Goal: Task Accomplishment & Management: Manage account settings

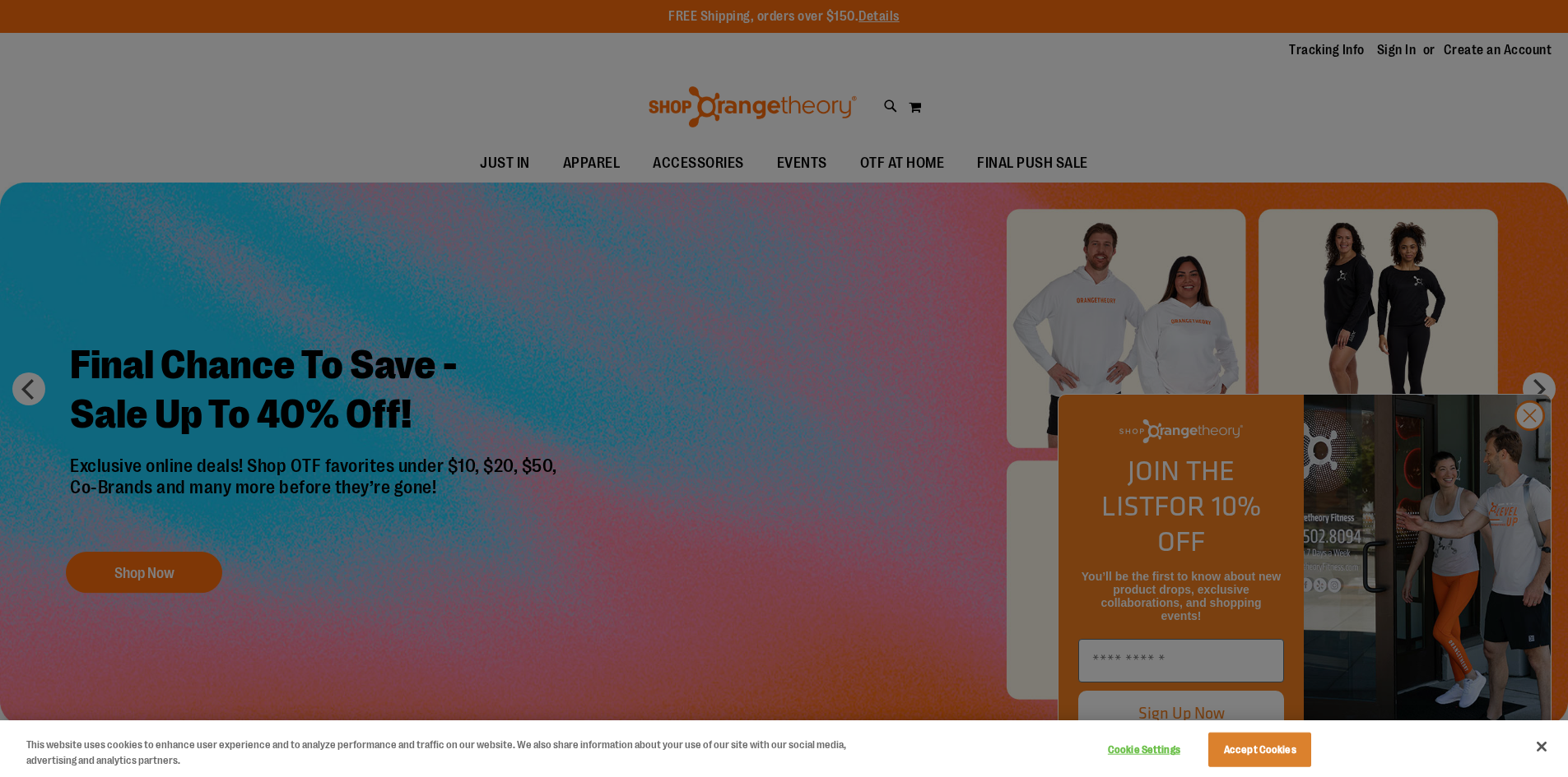
click at [1393, 50] on div at bounding box center [784, 388] width 1568 height 777
click at [1393, 48] on div at bounding box center [784, 388] width 1568 height 777
drag, startPoint x: 1516, startPoint y: 322, endPoint x: 1530, endPoint y: 438, distance: 116.8
click at [1530, 439] on div at bounding box center [784, 388] width 1568 height 777
click at [1530, 441] on div at bounding box center [784, 388] width 1568 height 777
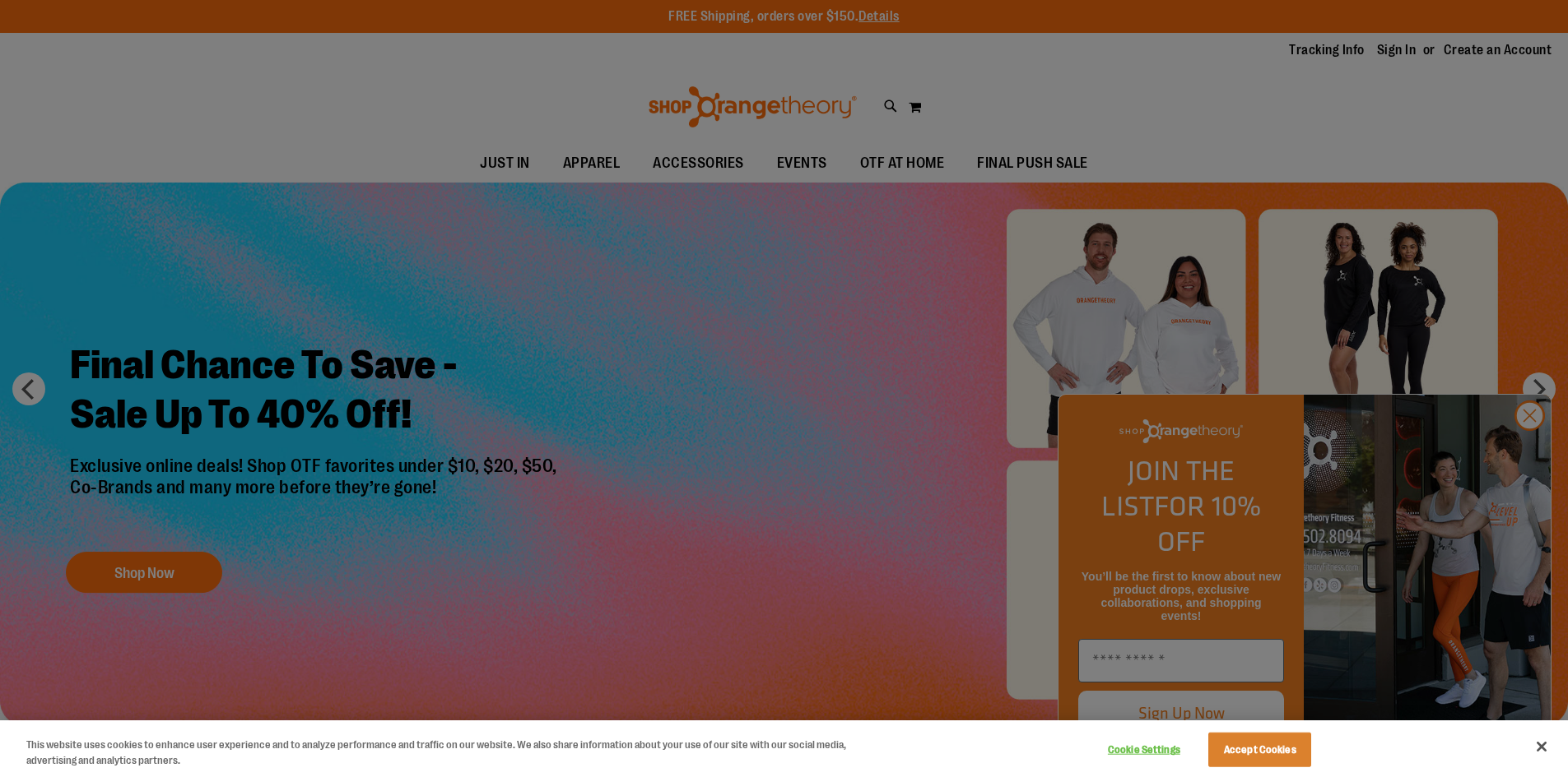
click at [1381, 50] on div at bounding box center [784, 388] width 1568 height 777
click at [1530, 452] on div at bounding box center [784, 388] width 1568 height 777
click at [1276, 751] on button "Accept Cookies" at bounding box center [1259, 750] width 102 height 34
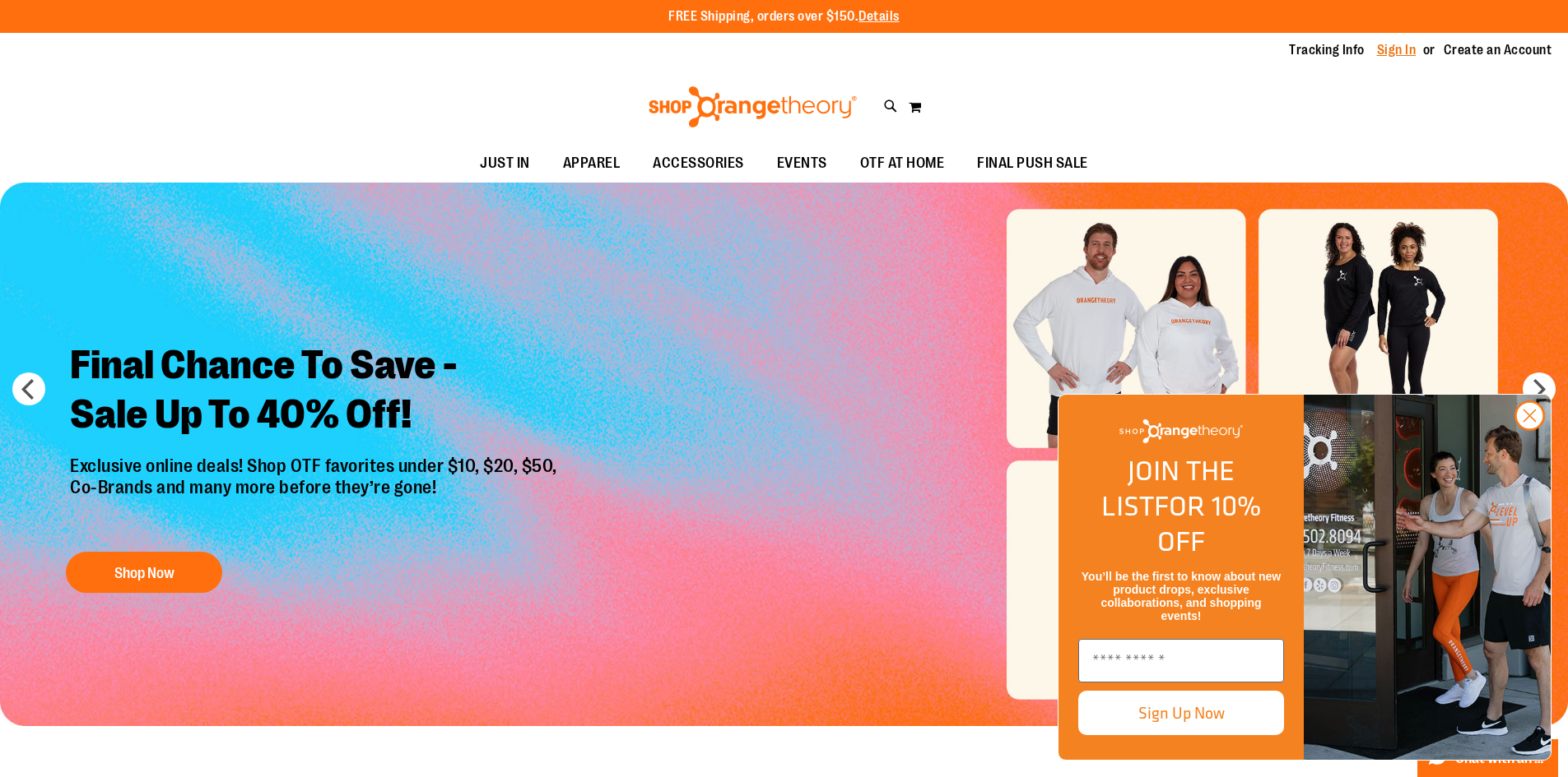
click at [1383, 49] on link "Sign In" at bounding box center [1396, 50] width 39 height 18
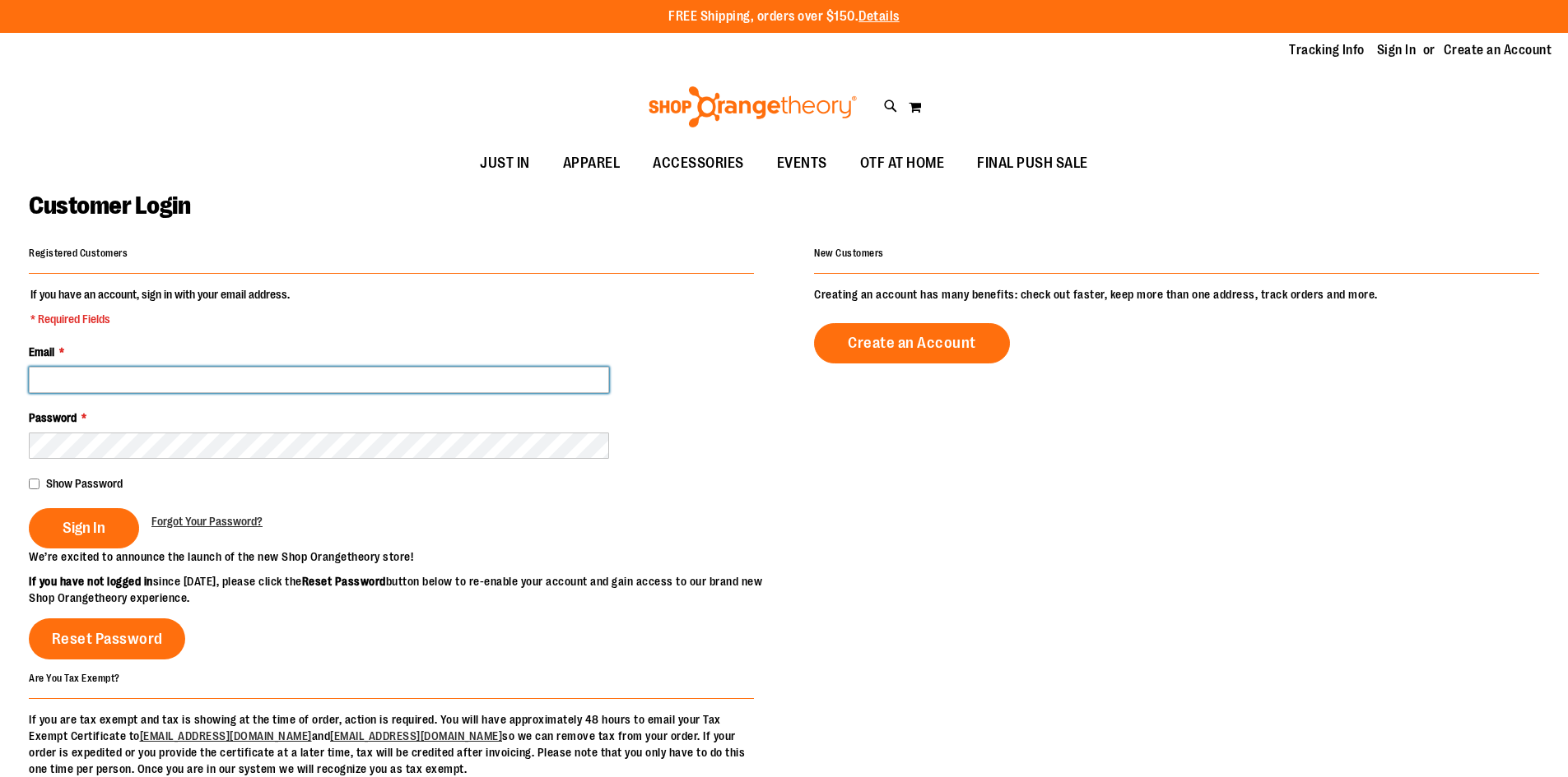
click at [121, 385] on input "Email *" at bounding box center [319, 381] width 580 height 27
click at [142, 381] on input "**********" at bounding box center [319, 381] width 580 height 27
type input "**********"
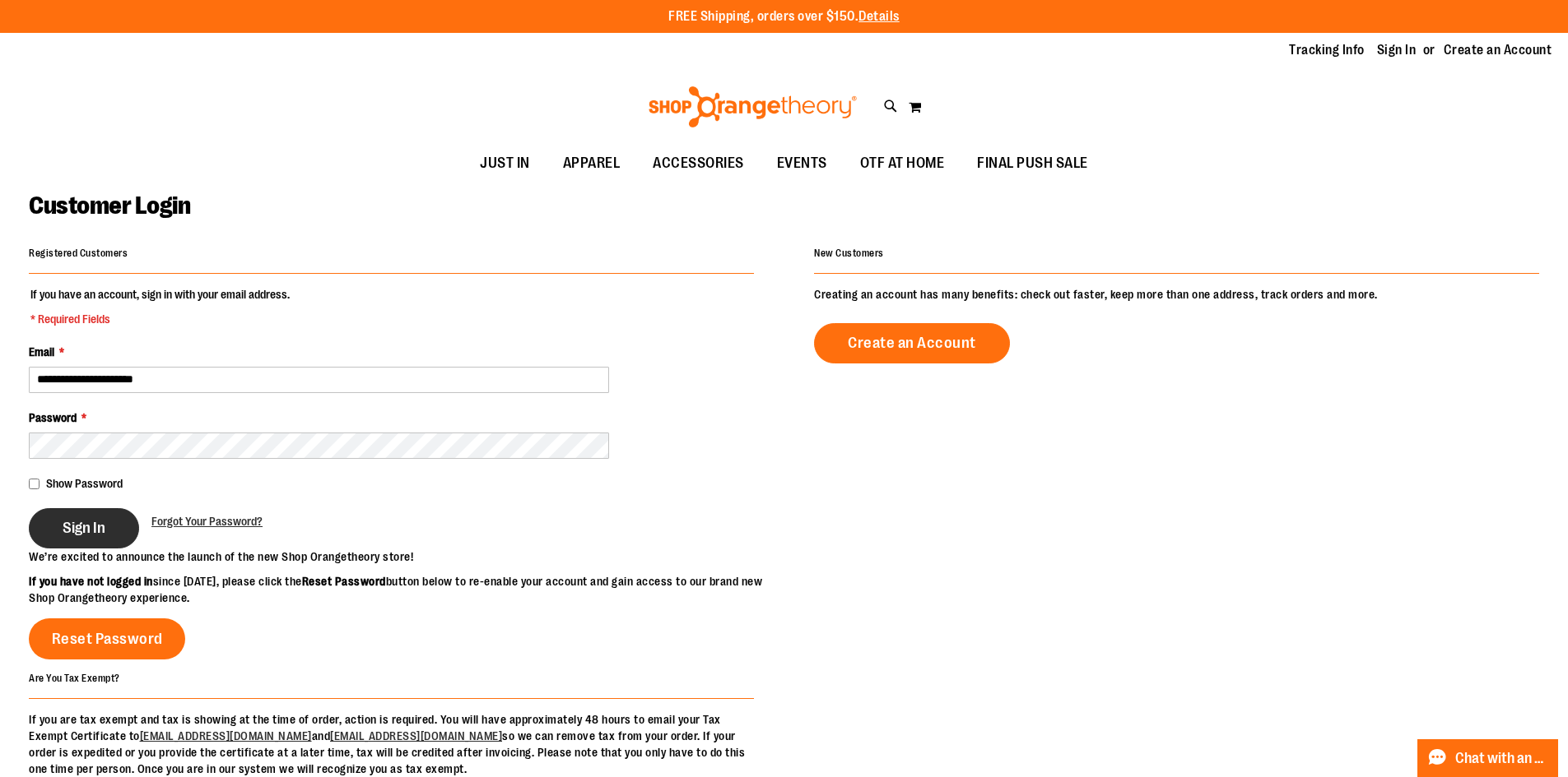
click at [75, 525] on span "Sign In" at bounding box center [83, 528] width 42 height 18
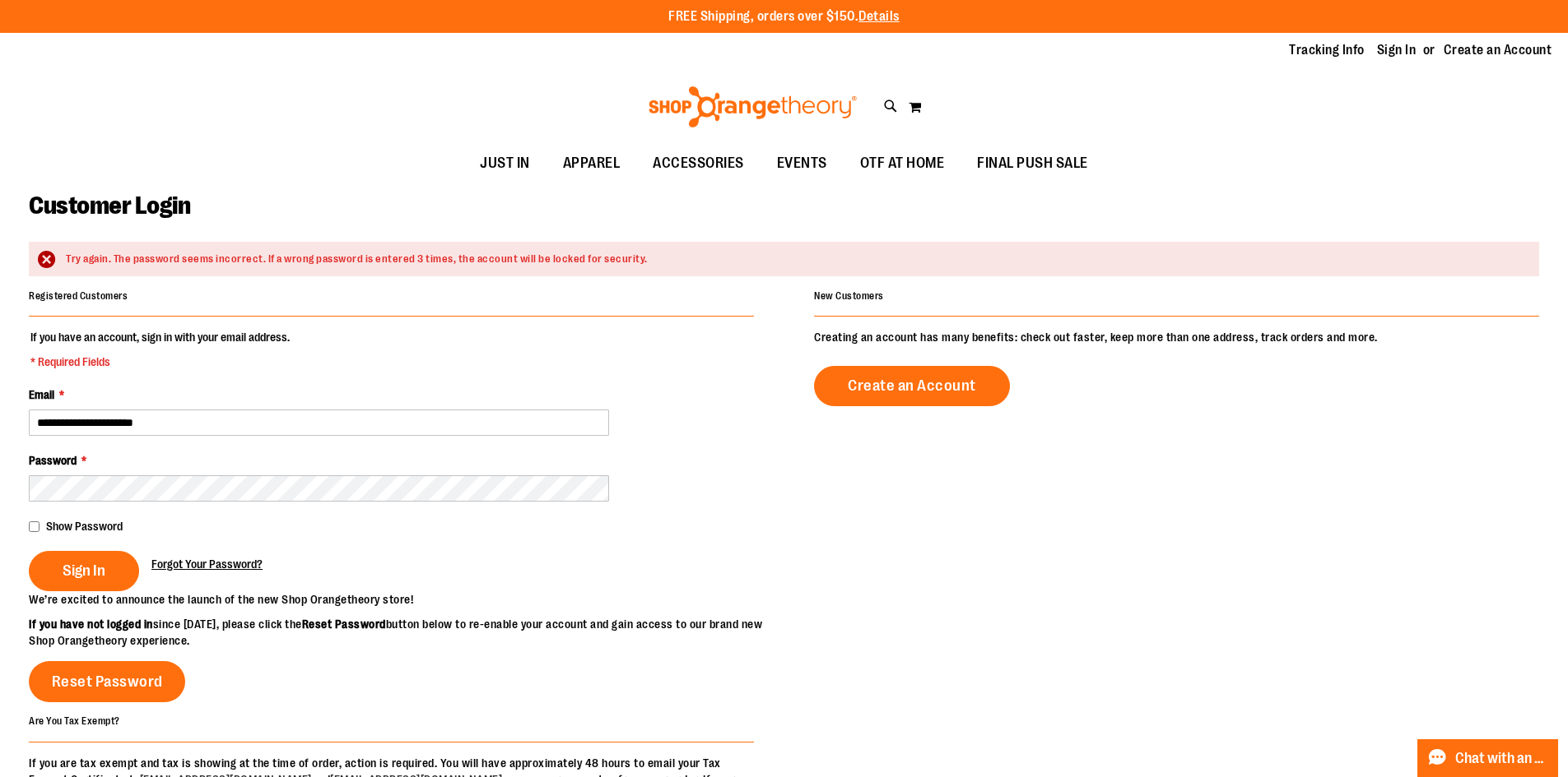
click at [197, 562] on span "Forgot Your Password?" at bounding box center [207, 565] width 111 height 13
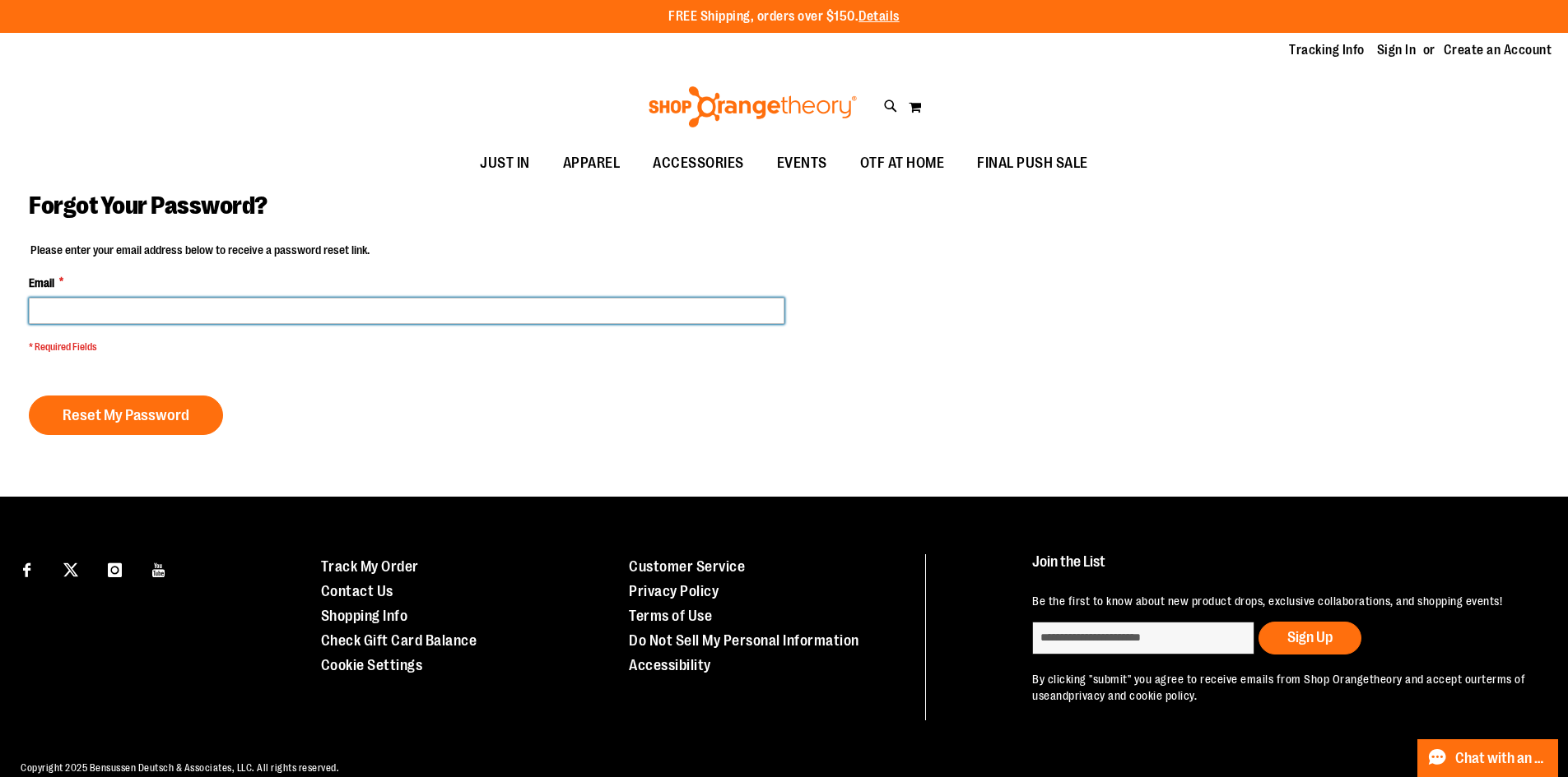
click at [90, 299] on input "Email *" at bounding box center [407, 311] width 756 height 27
type input "**********"
click at [29, 396] on button "Reset My Password" at bounding box center [126, 415] width 194 height 39
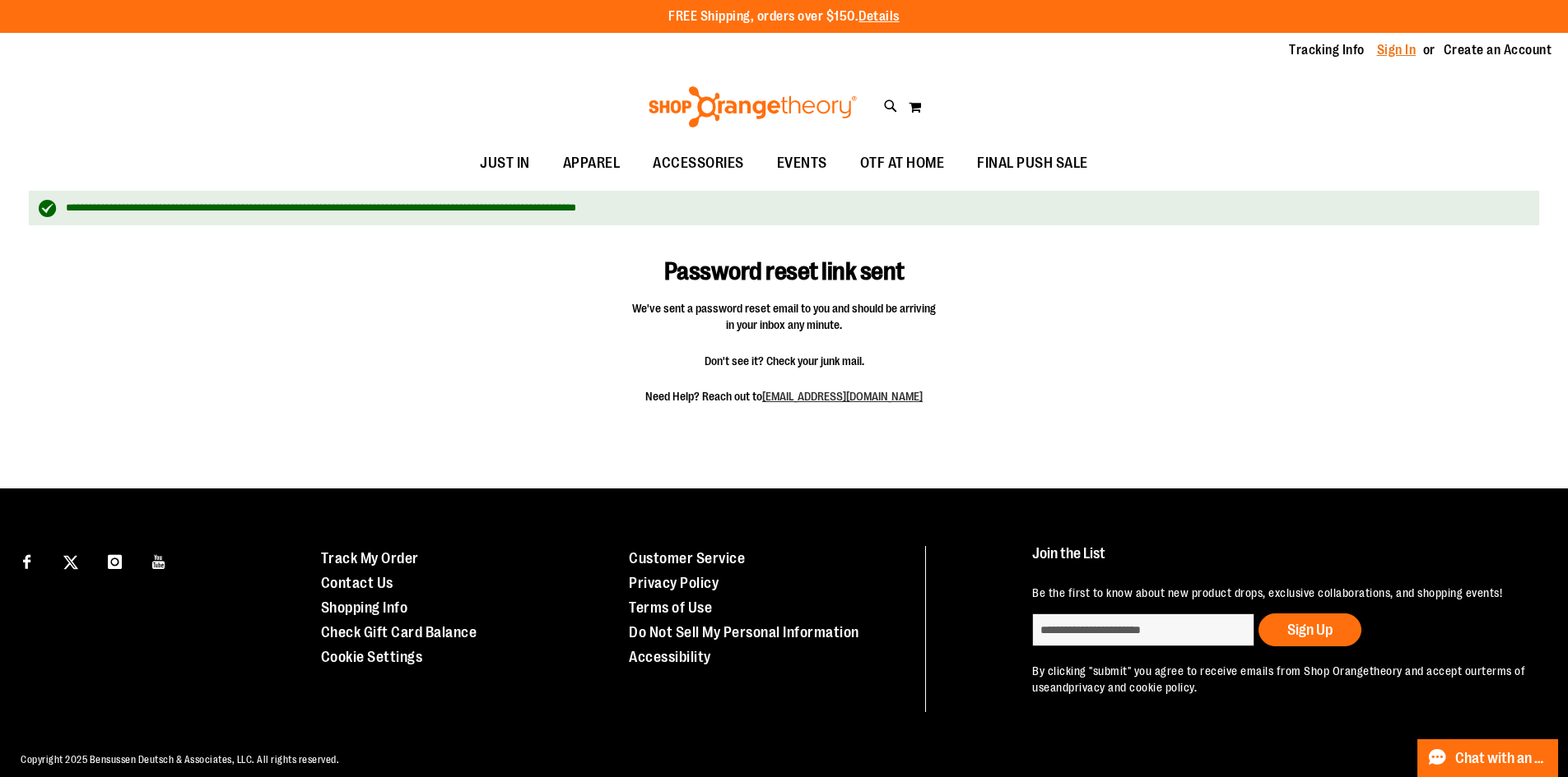
click at [1399, 47] on link "Sign In" at bounding box center [1396, 50] width 39 height 18
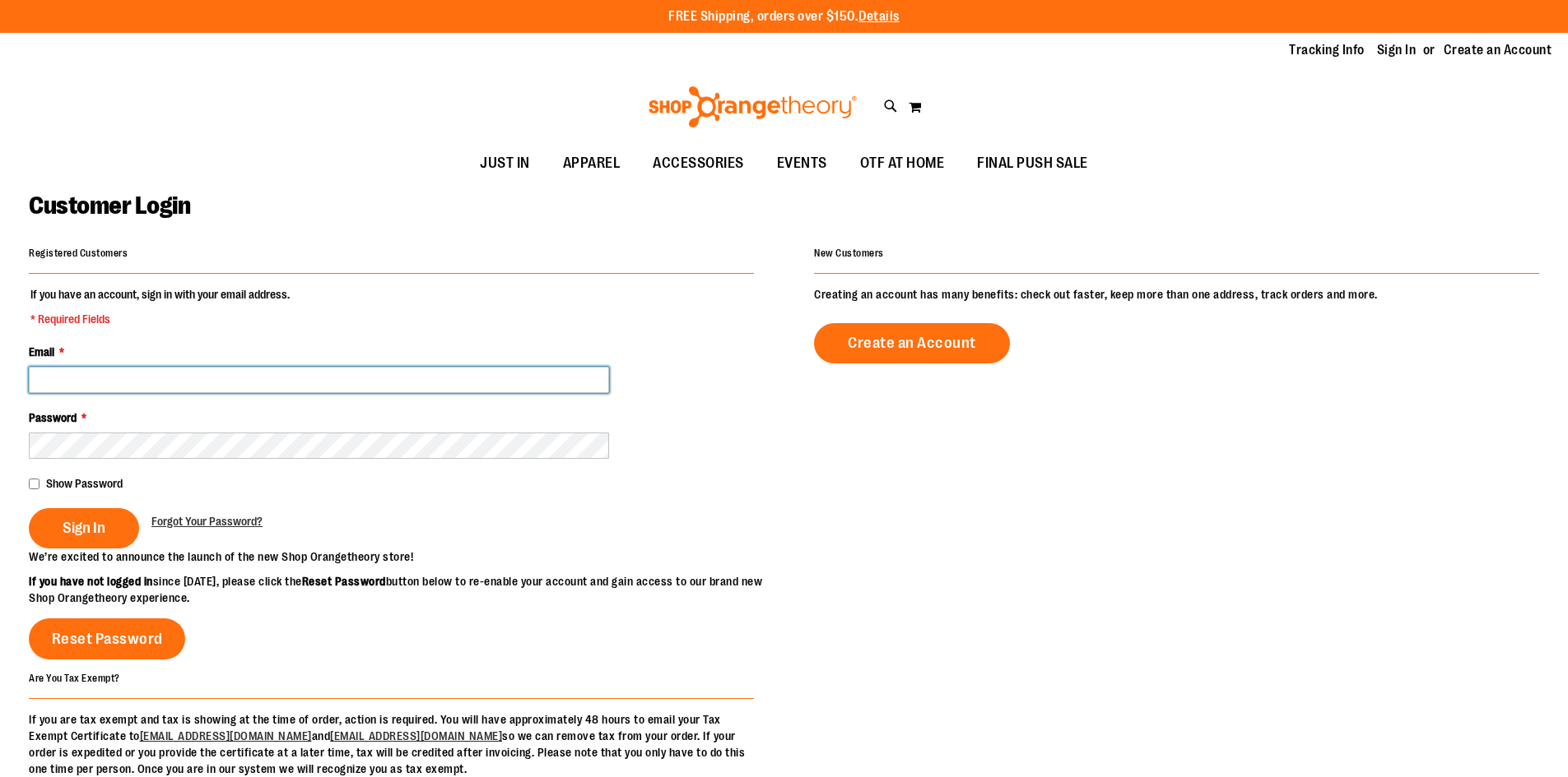
click at [142, 378] on input "Email *" at bounding box center [319, 381] width 580 height 27
type input "**********"
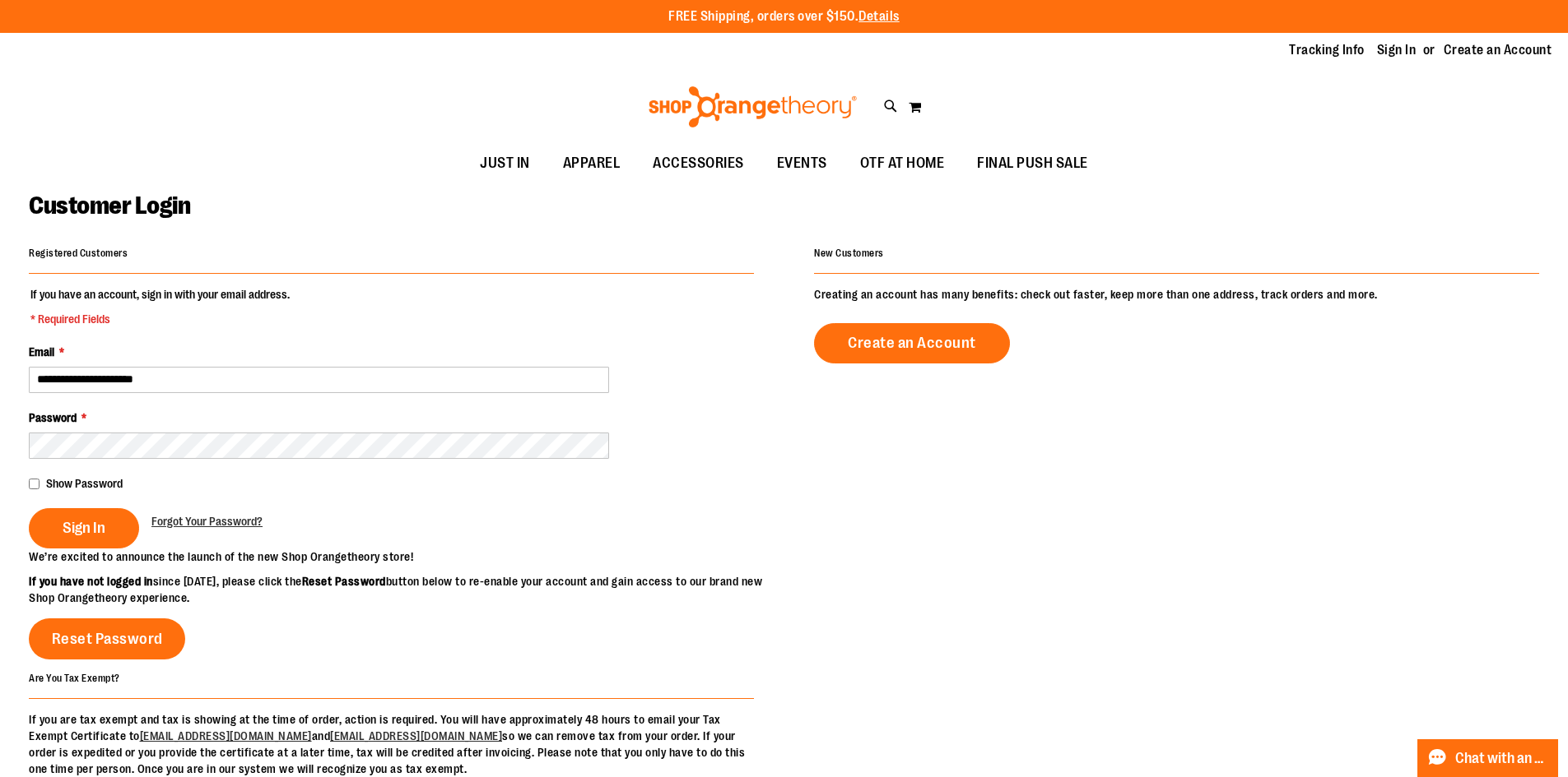
click at [72, 481] on span "Show Password" at bounding box center [84, 484] width 77 height 13
click at [92, 526] on span "Sign In" at bounding box center [83, 528] width 42 height 18
